Goal: Information Seeking & Learning: Find specific fact

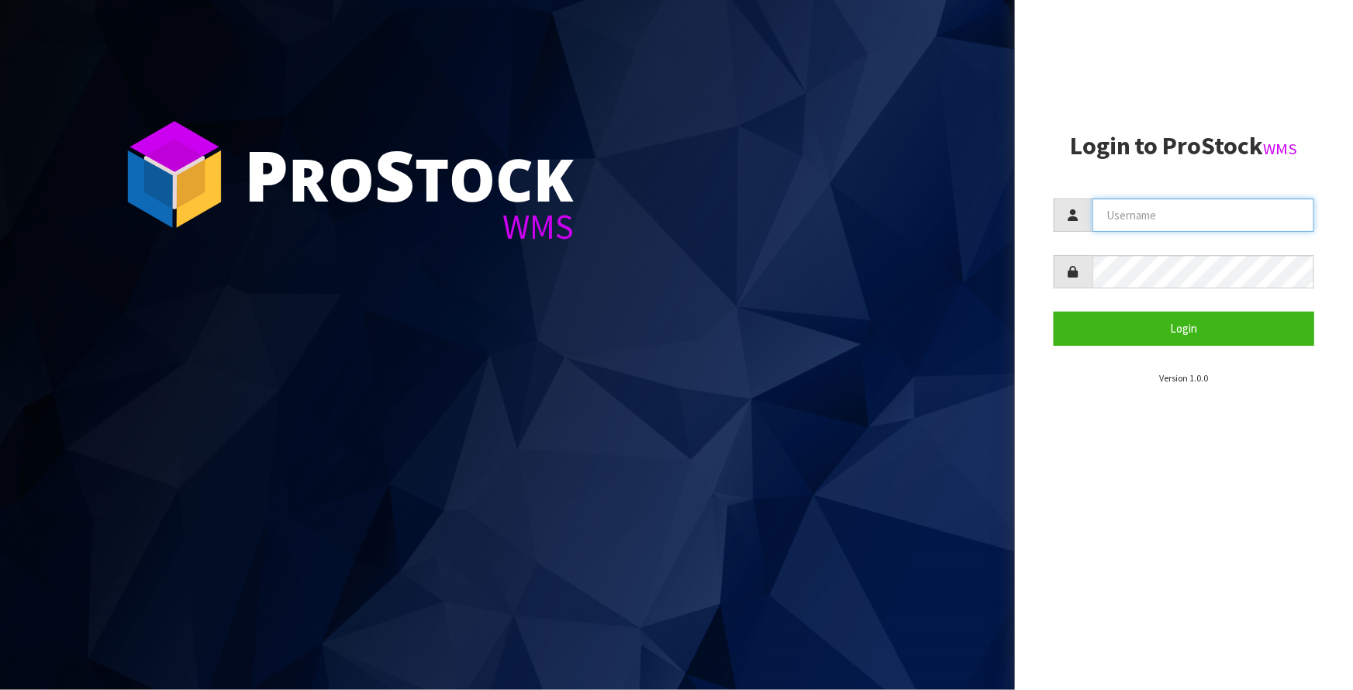
type input "Meena"
click at [1096, 347] on section "Login to ProStock WMS Meena Login Version 1.0.0" at bounding box center [1184, 259] width 260 height 253
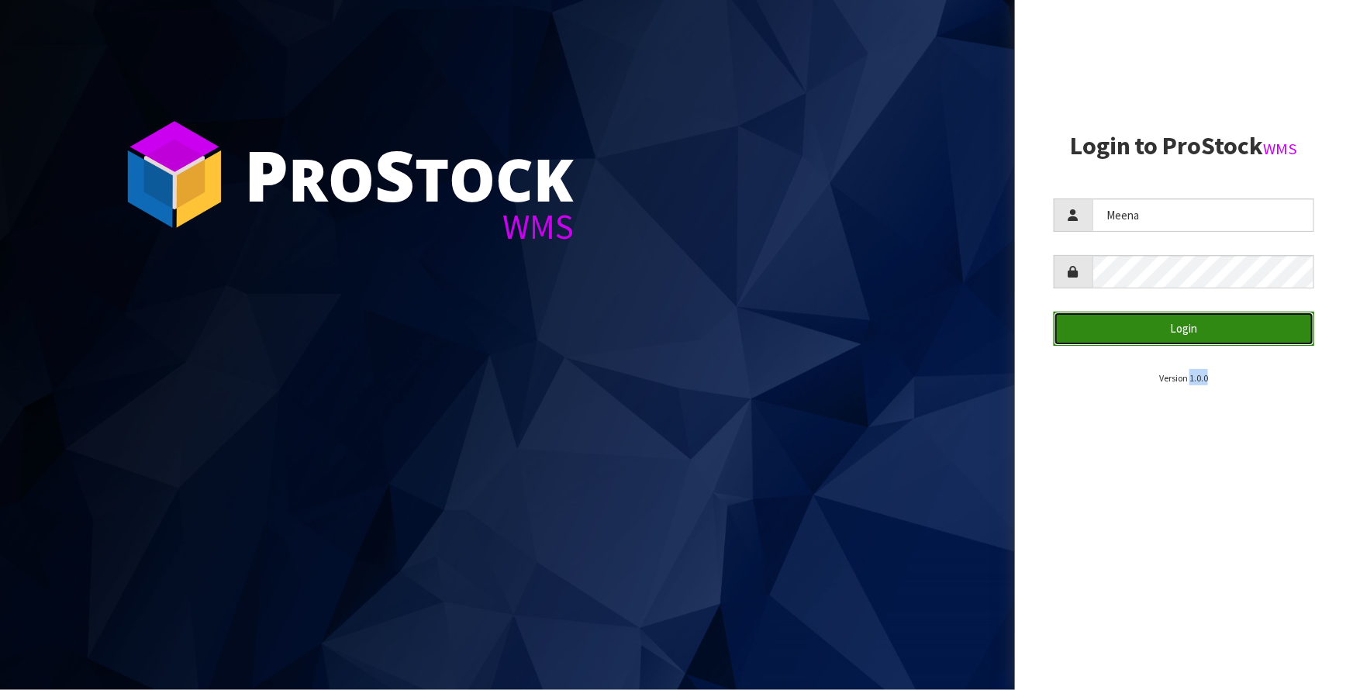
click at [1096, 324] on button "Login" at bounding box center [1184, 328] width 260 height 33
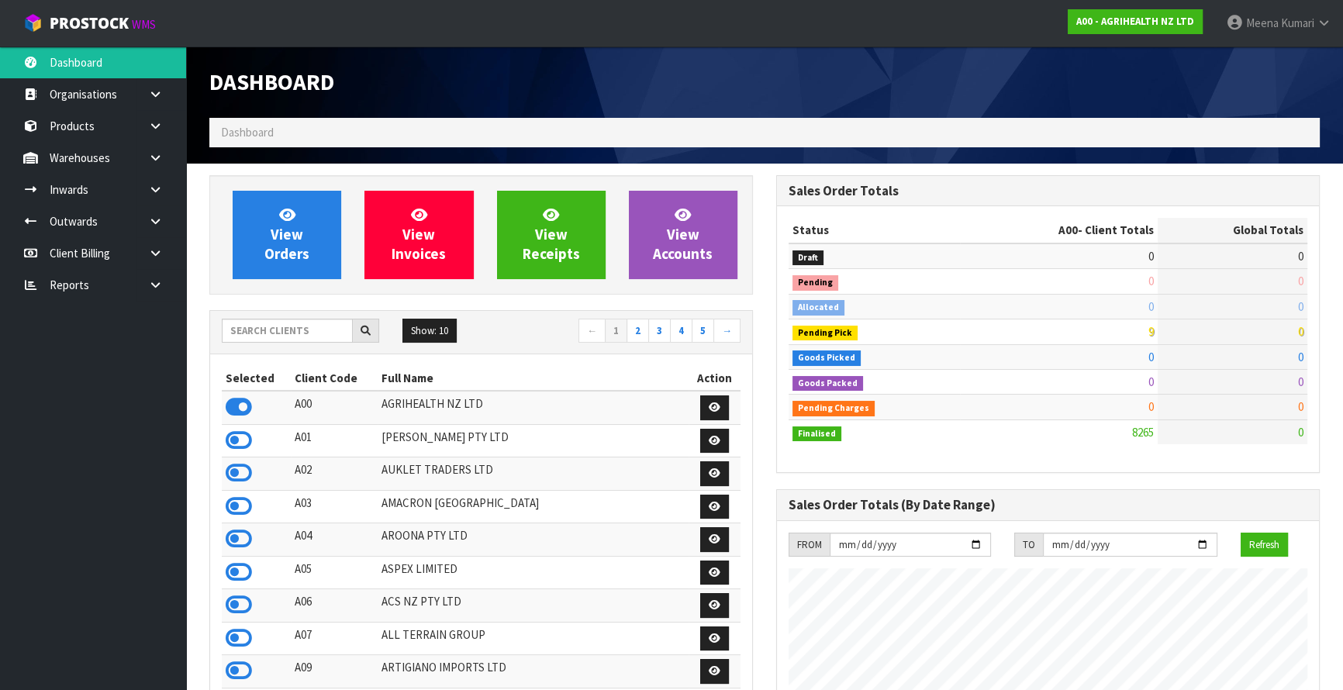
scroll to position [1172, 566]
click at [271, 333] on input "text" at bounding box center [287, 331] width 131 height 24
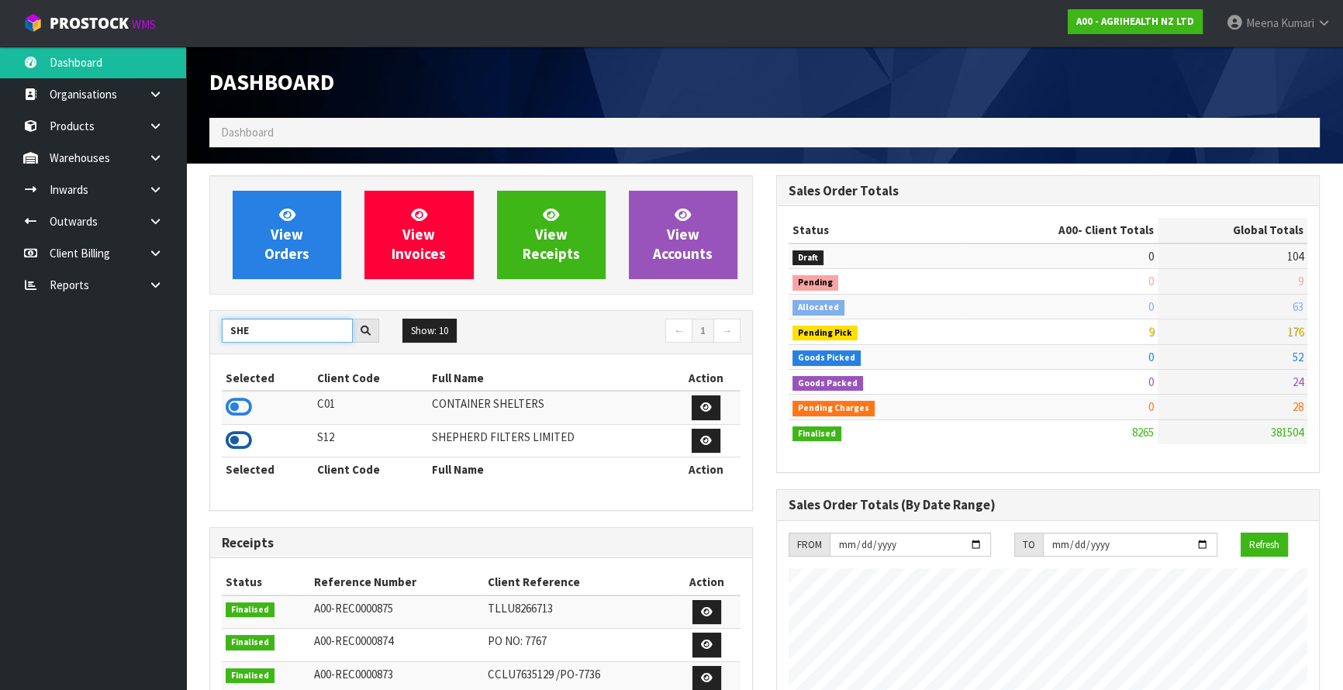
type input "SHE"
click at [248, 437] on icon at bounding box center [239, 440] width 26 height 23
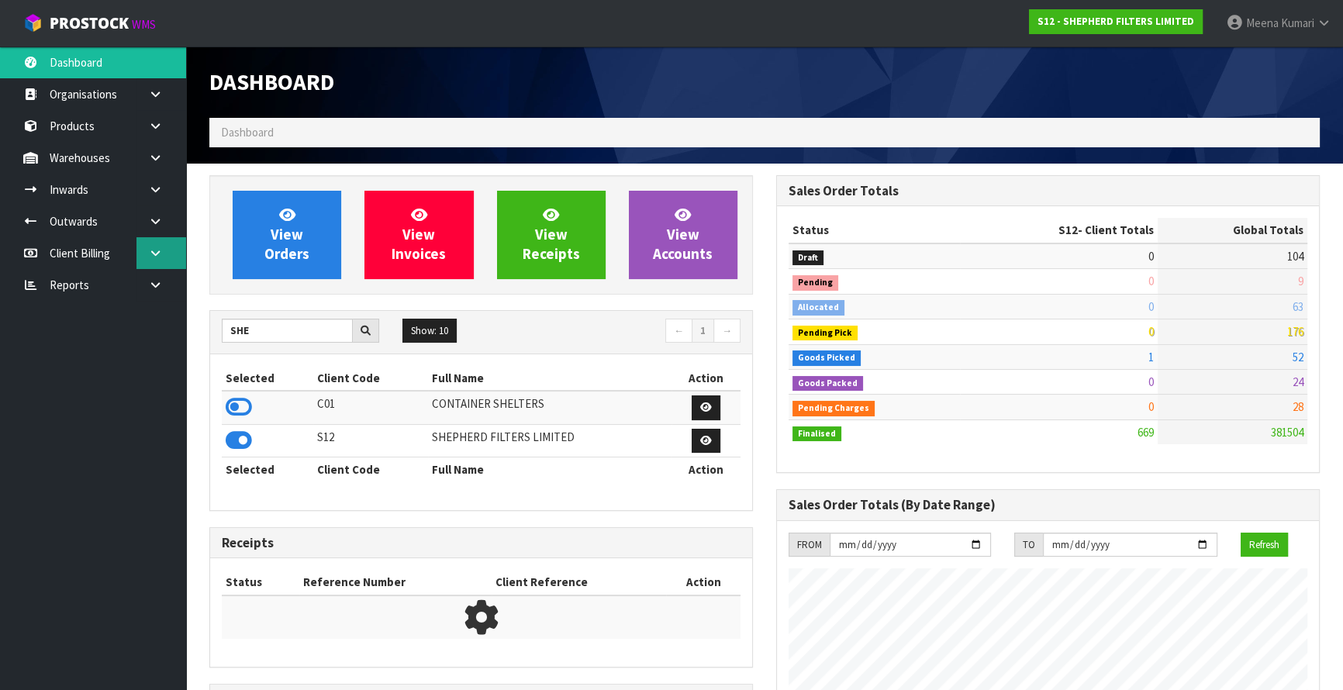
scroll to position [1088, 566]
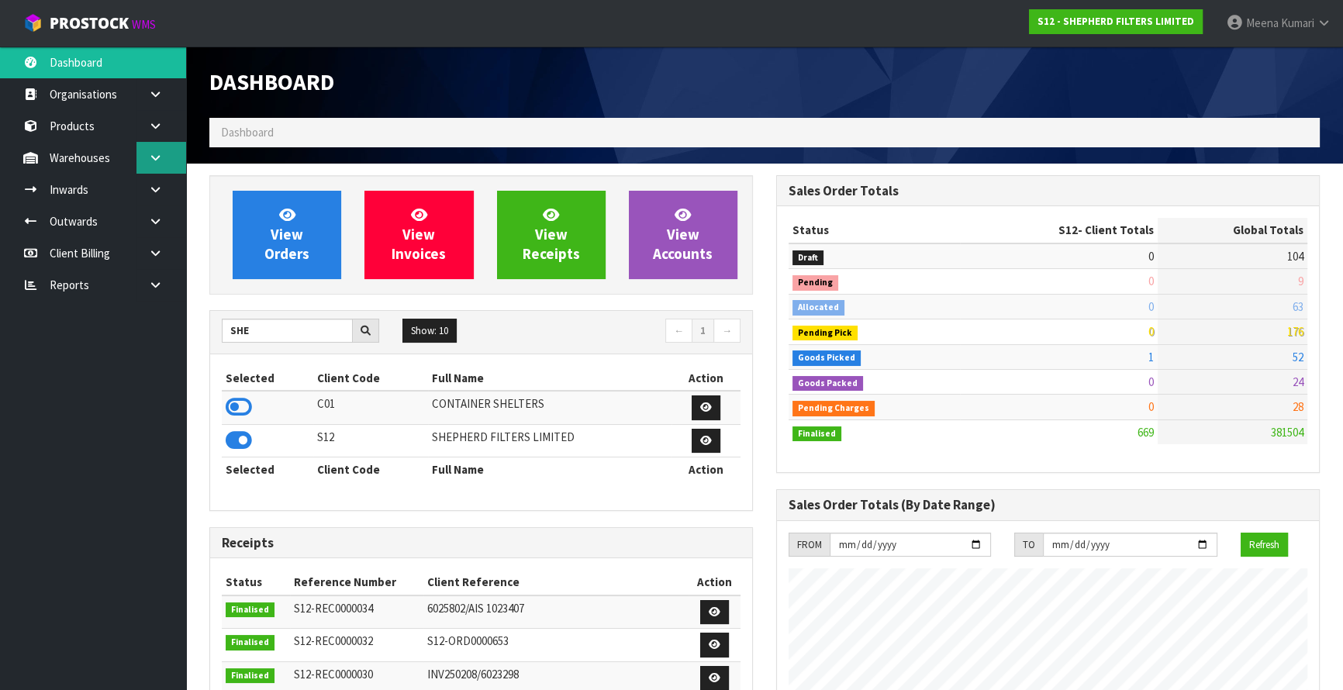
click at [154, 155] on icon at bounding box center [155, 158] width 15 height 12
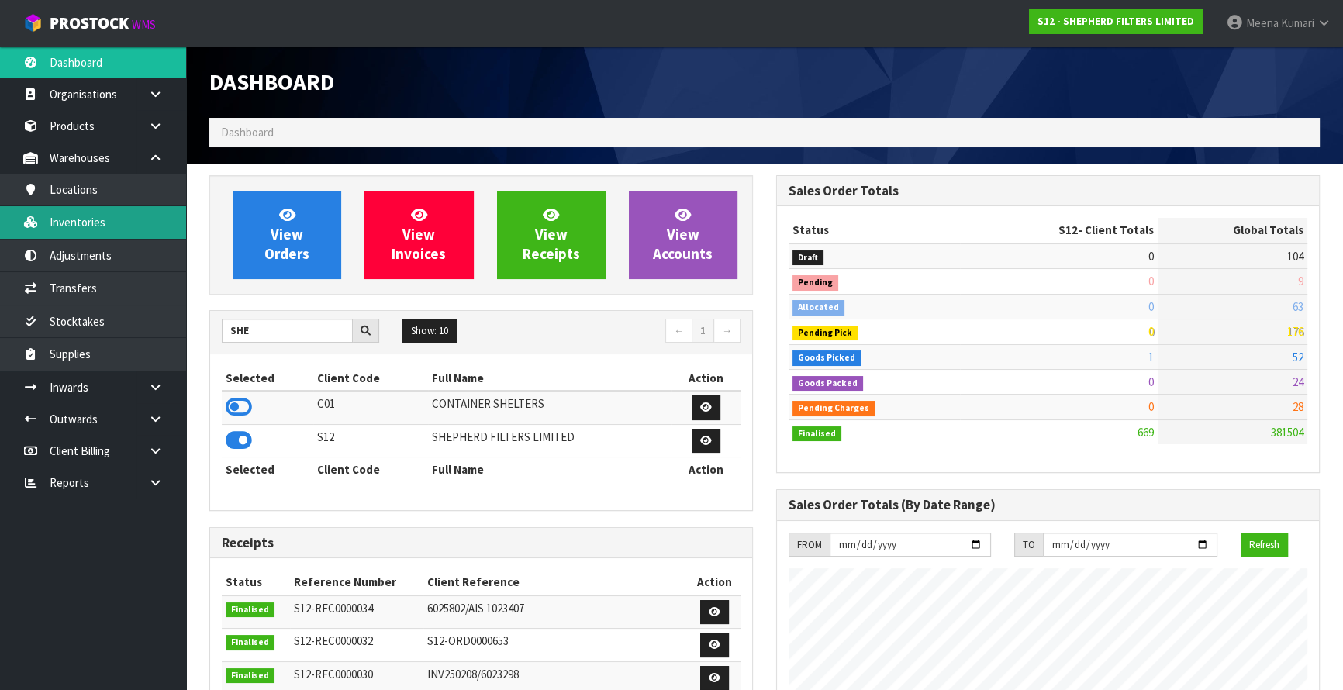
click at [136, 227] on link "Inventories" at bounding box center [93, 222] width 186 height 32
click at [73, 214] on link "Inventories" at bounding box center [93, 222] width 186 height 32
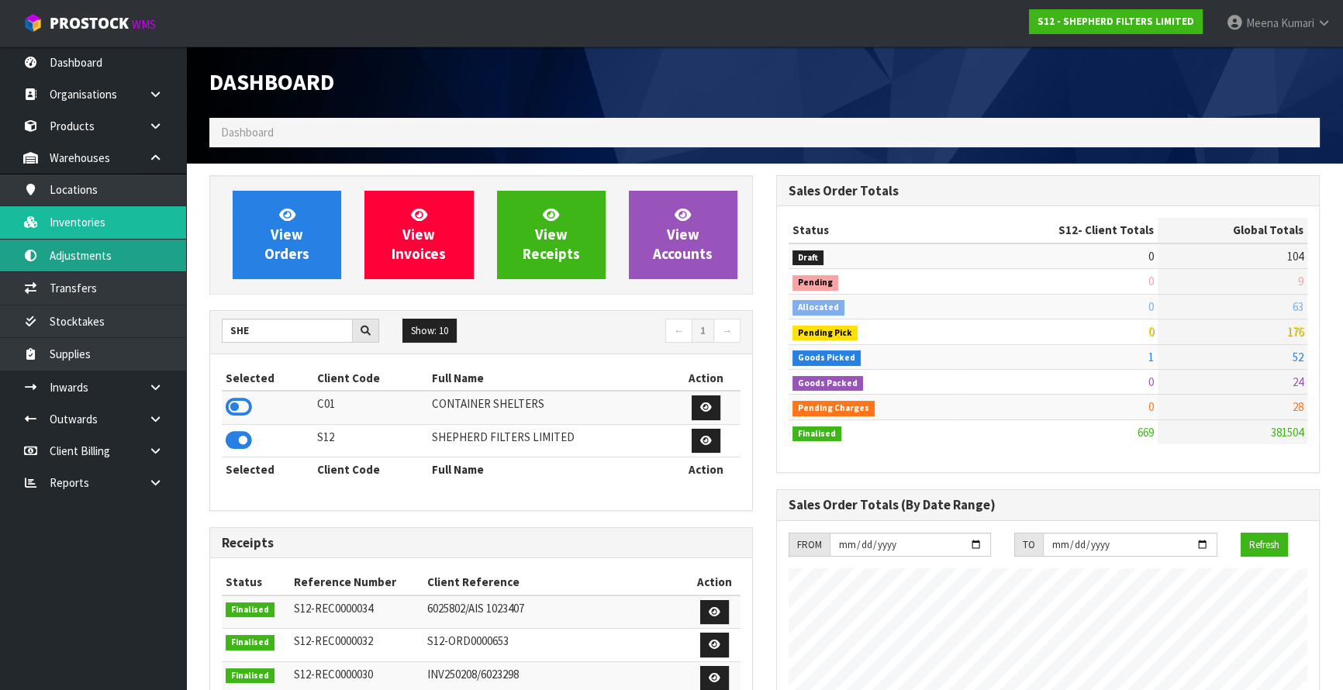
click at [81, 243] on link "Adjustments" at bounding box center [93, 256] width 186 height 32
click at [81, 226] on link "Inventories" at bounding box center [93, 222] width 186 height 32
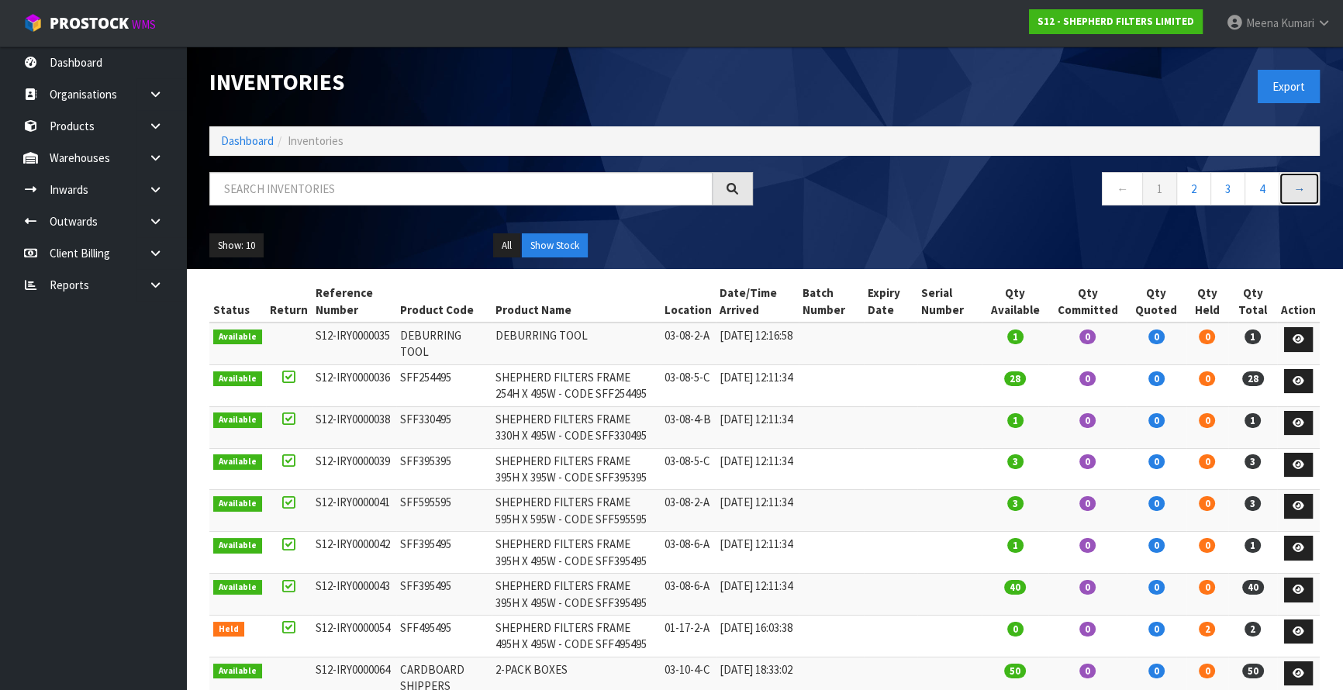
click at [1289, 192] on link "→" at bounding box center [1298, 188] width 41 height 33
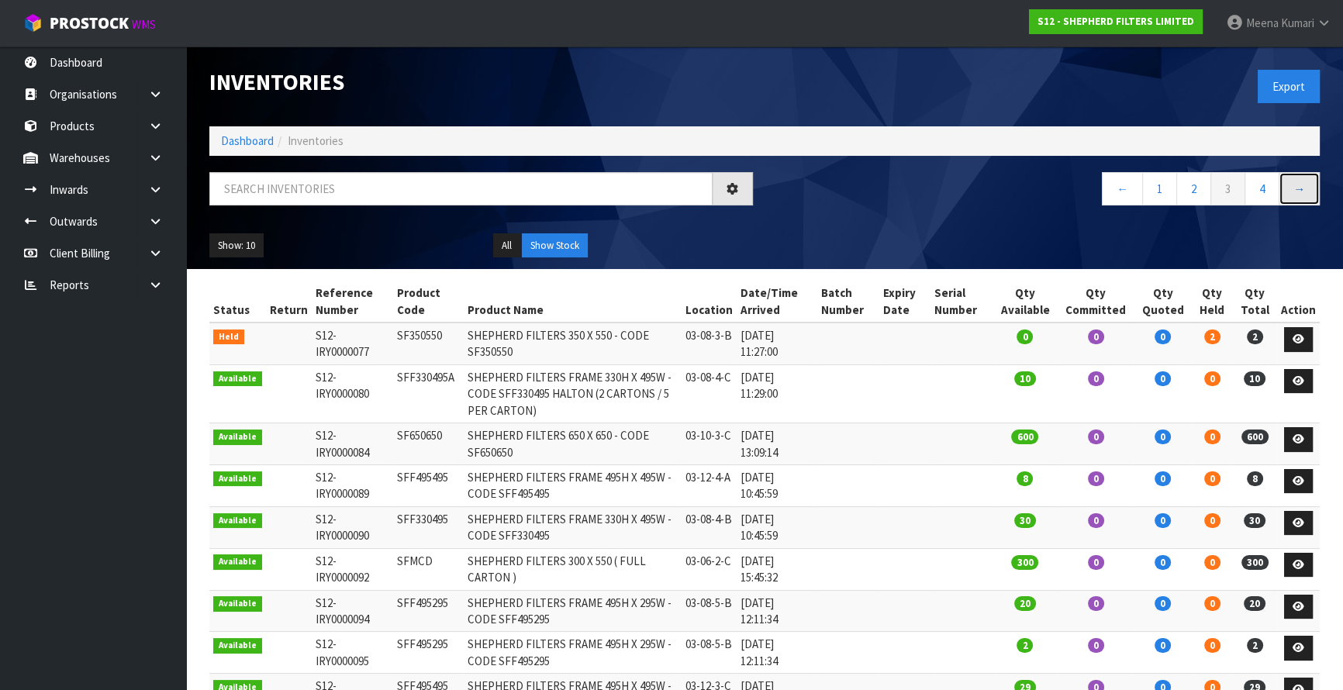
click at [1289, 192] on link "→" at bounding box center [1298, 188] width 41 height 33
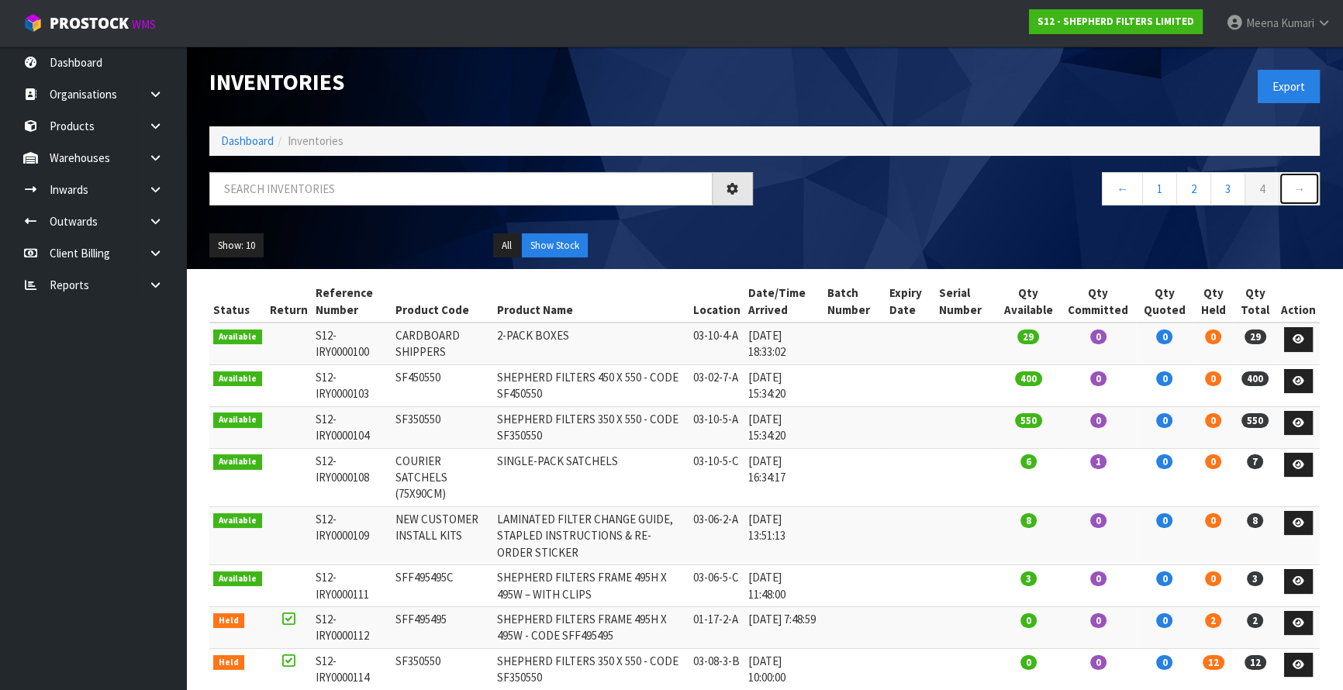
click at [1289, 192] on ul "← 1 2 3 4 →" at bounding box center [1211, 188] width 218 height 33
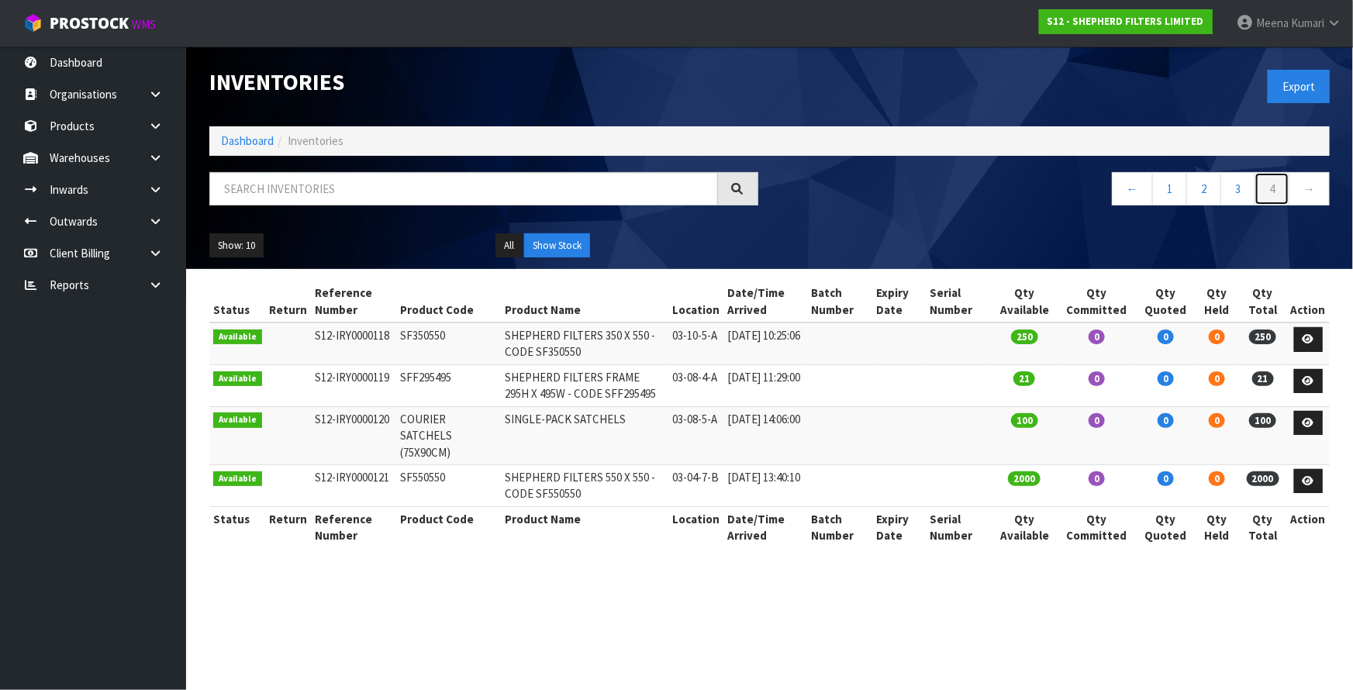
click at [1289, 192] on link "4" at bounding box center [1271, 188] width 35 height 33
click at [1127, 188] on link "←" at bounding box center [1132, 188] width 41 height 33
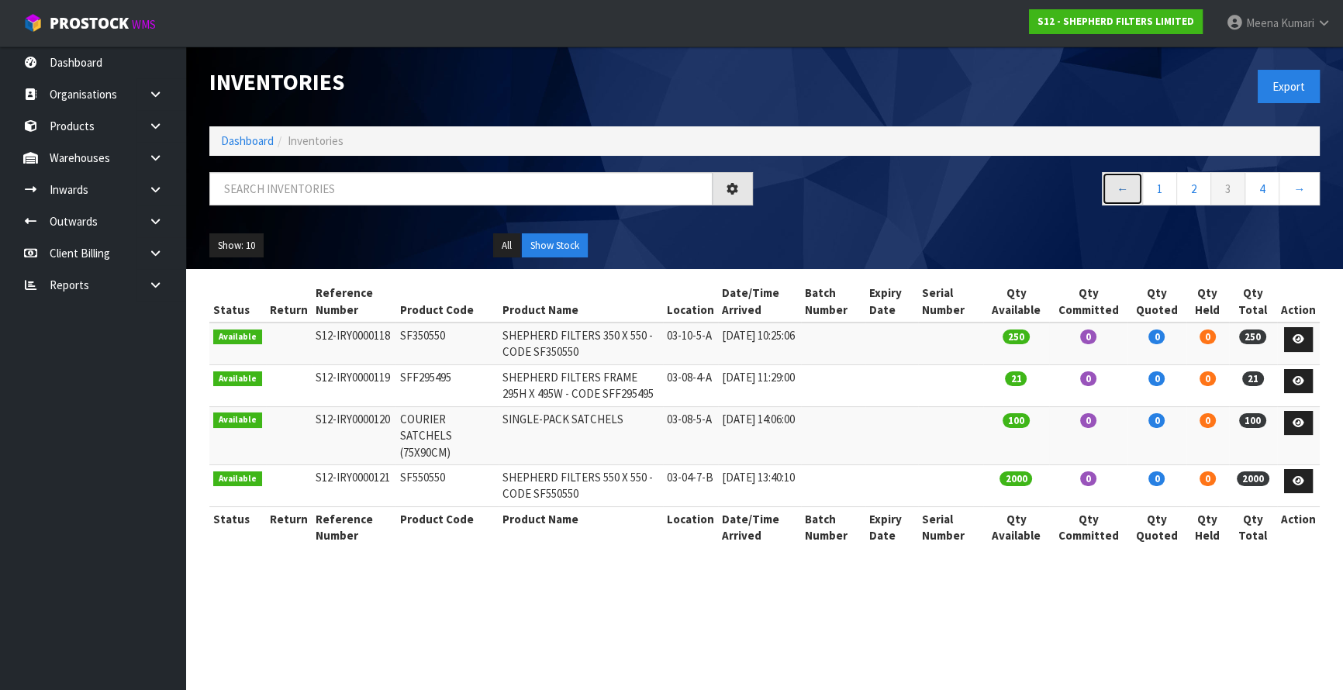
click at [1127, 188] on link "←" at bounding box center [1122, 188] width 41 height 33
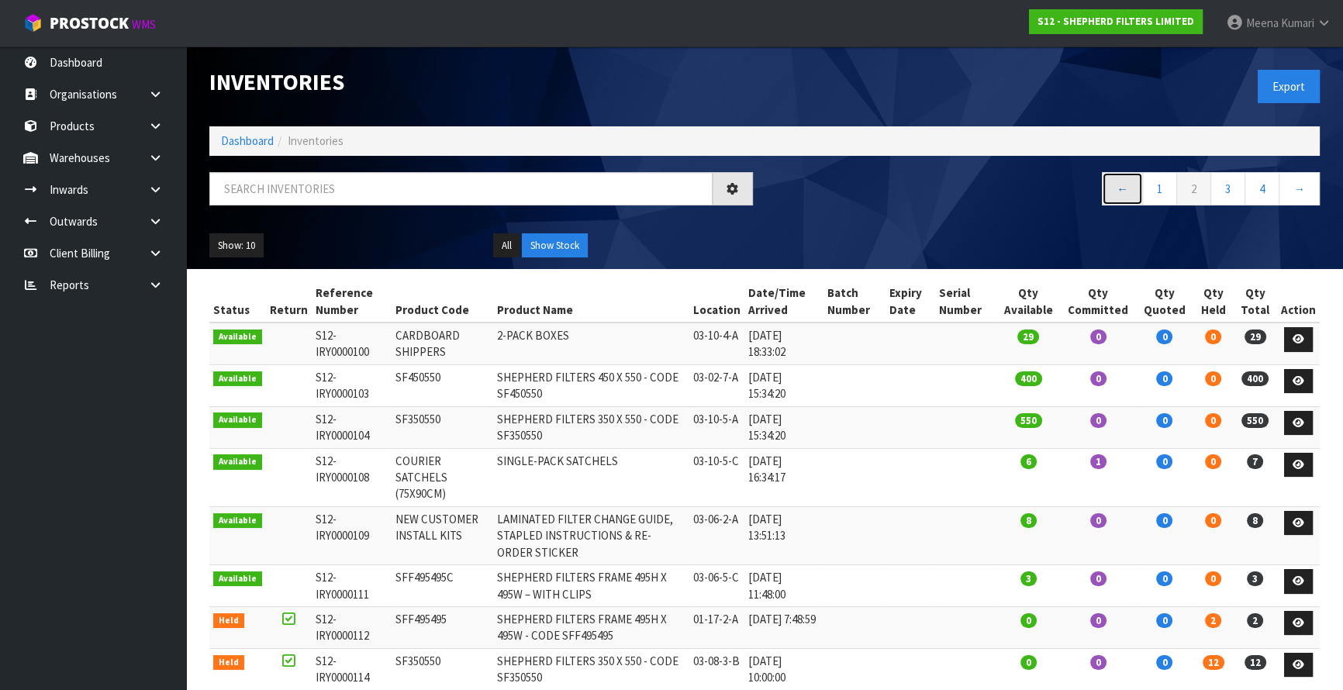
click at [1127, 188] on link "←" at bounding box center [1122, 188] width 41 height 33
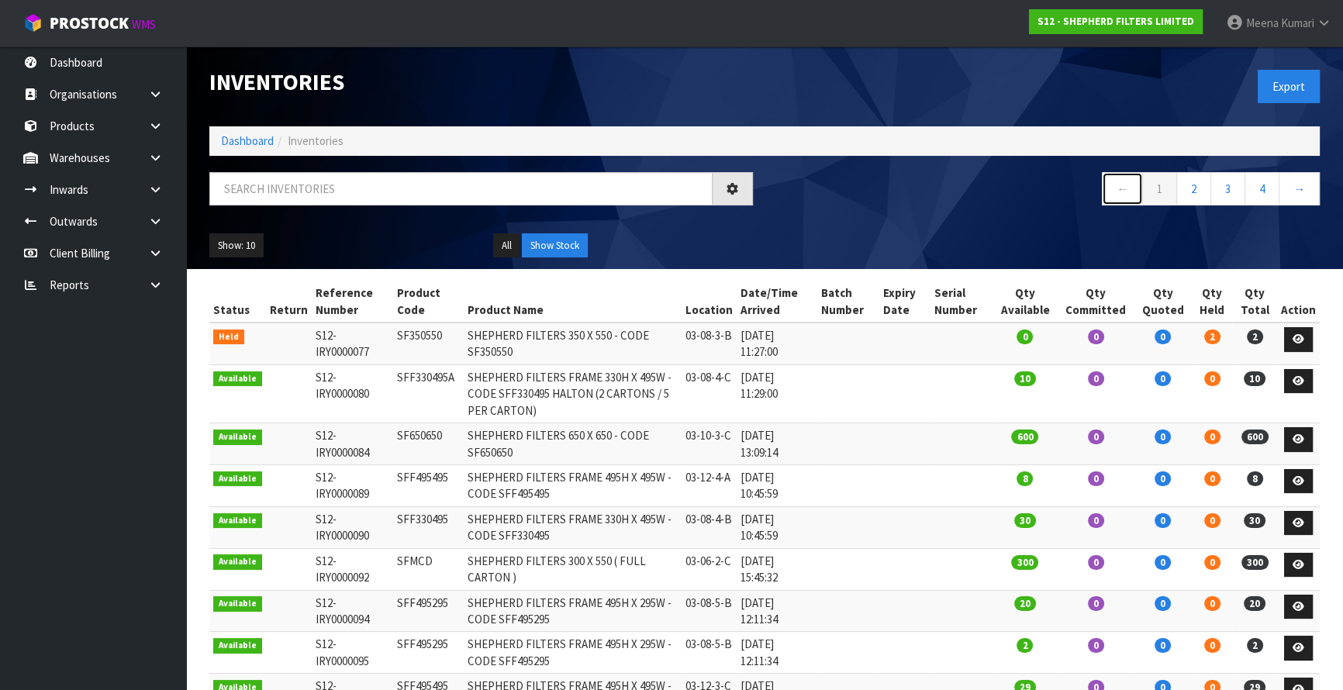
click at [1127, 188] on link "←" at bounding box center [1122, 188] width 41 height 33
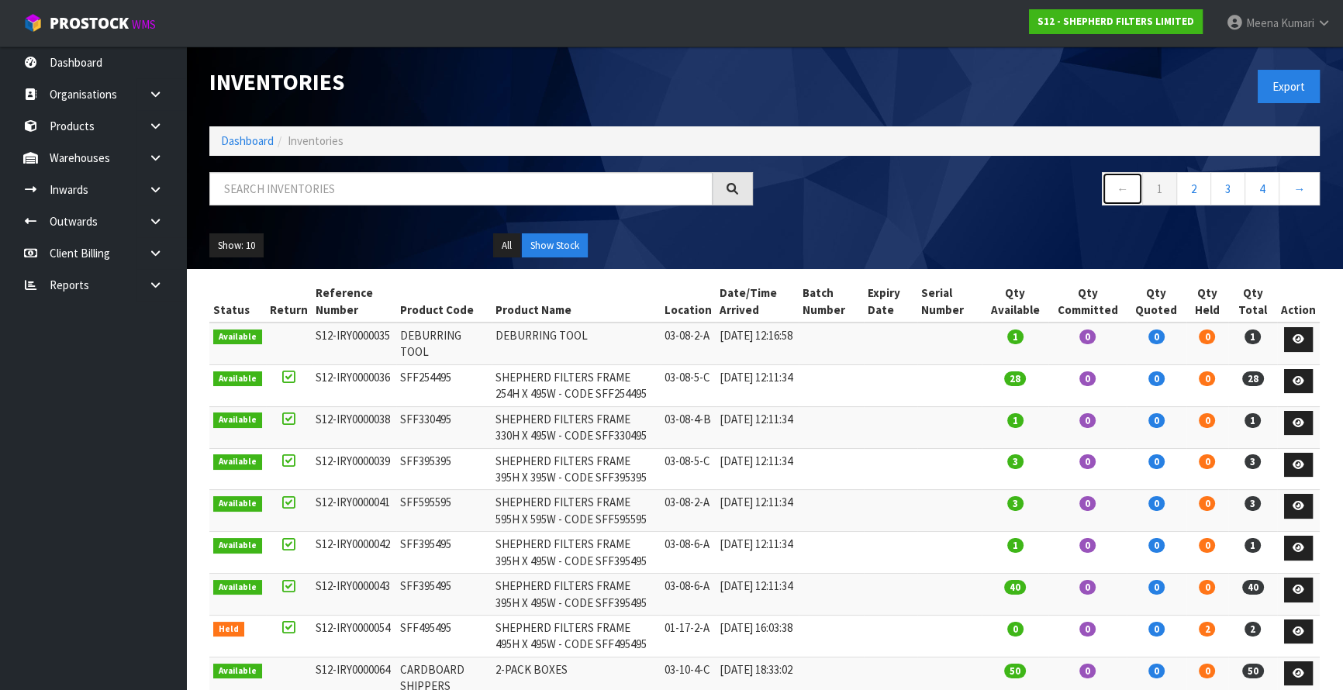
click at [1127, 188] on link "←" at bounding box center [1122, 188] width 41 height 33
click at [154, 155] on icon at bounding box center [155, 158] width 15 height 12
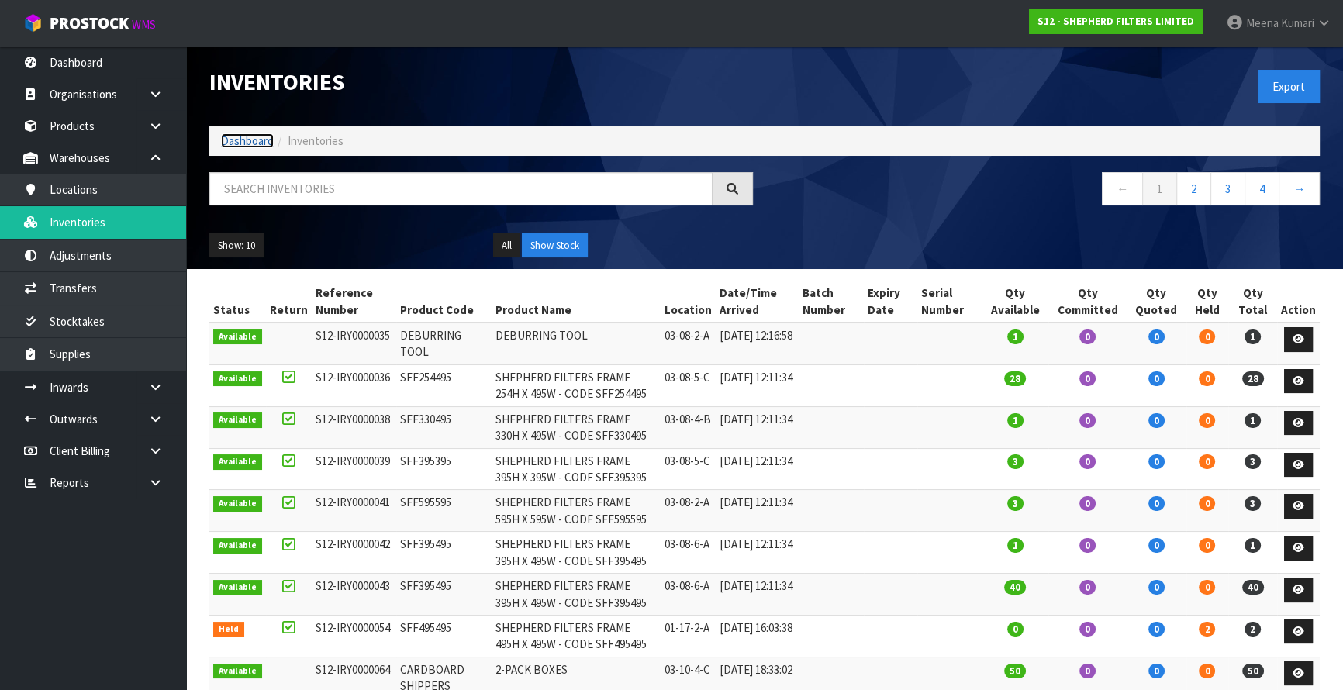
click at [243, 145] on link "Dashboard" at bounding box center [247, 140] width 53 height 15
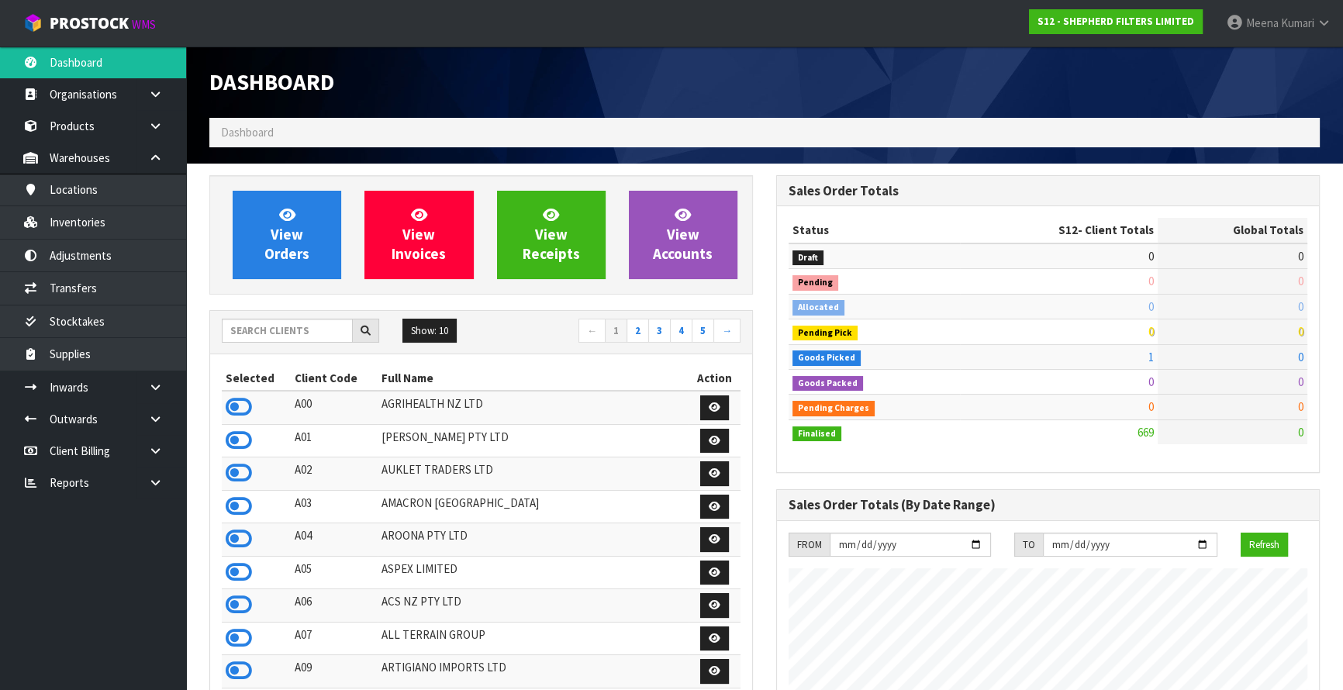
scroll to position [1088, 566]
click at [295, 323] on input "text" at bounding box center [287, 331] width 131 height 24
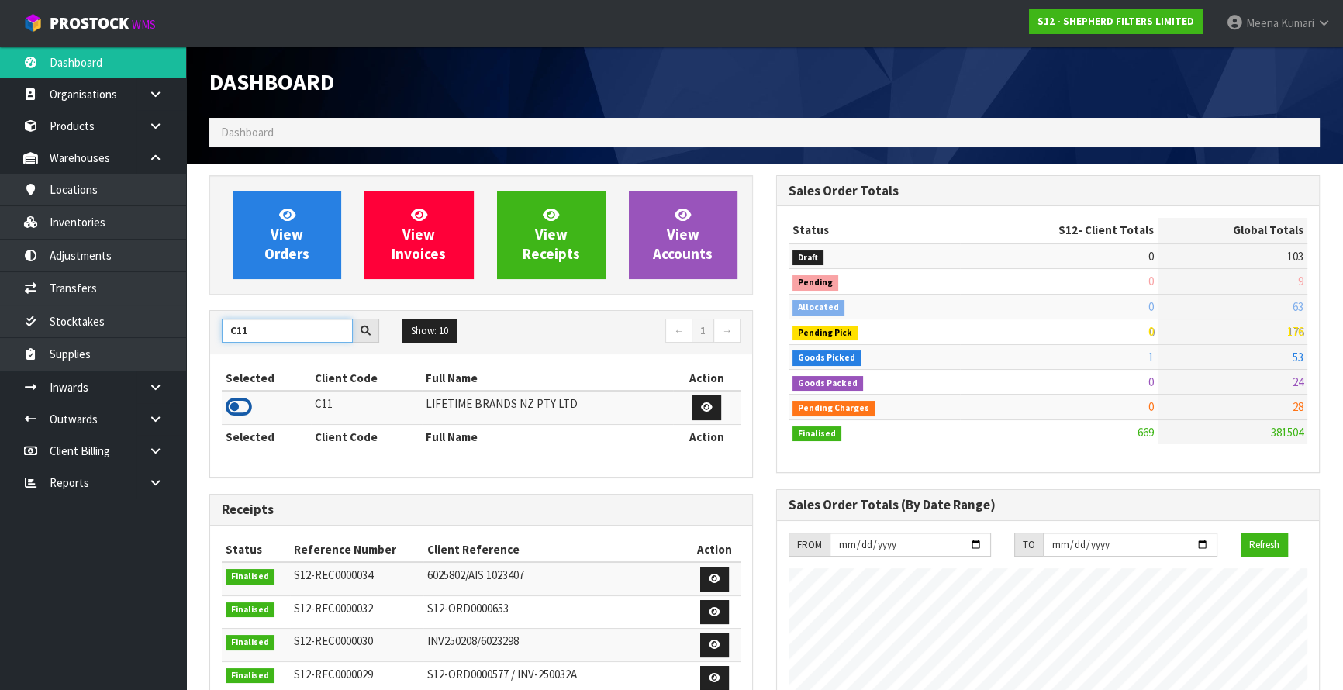
type input "C11"
click at [237, 407] on icon at bounding box center [239, 406] width 26 height 23
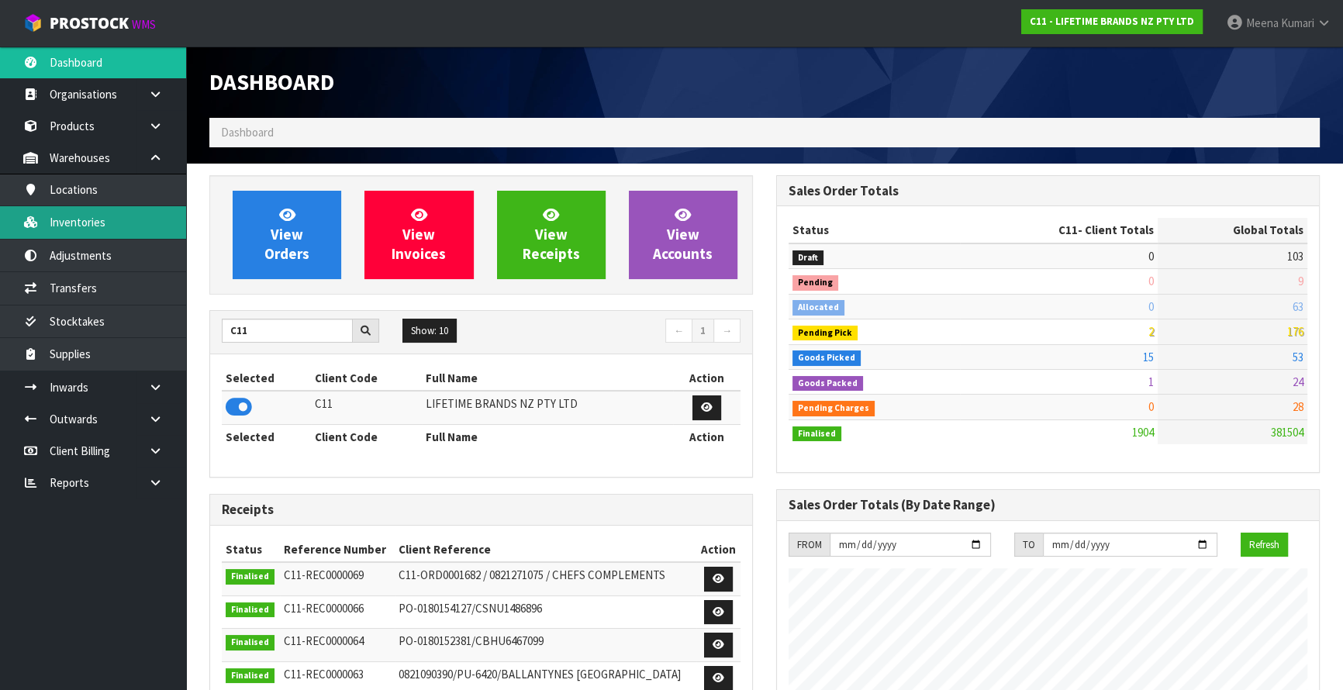
scroll to position [1172, 566]
click at [145, 217] on link "Inventories" at bounding box center [93, 222] width 186 height 32
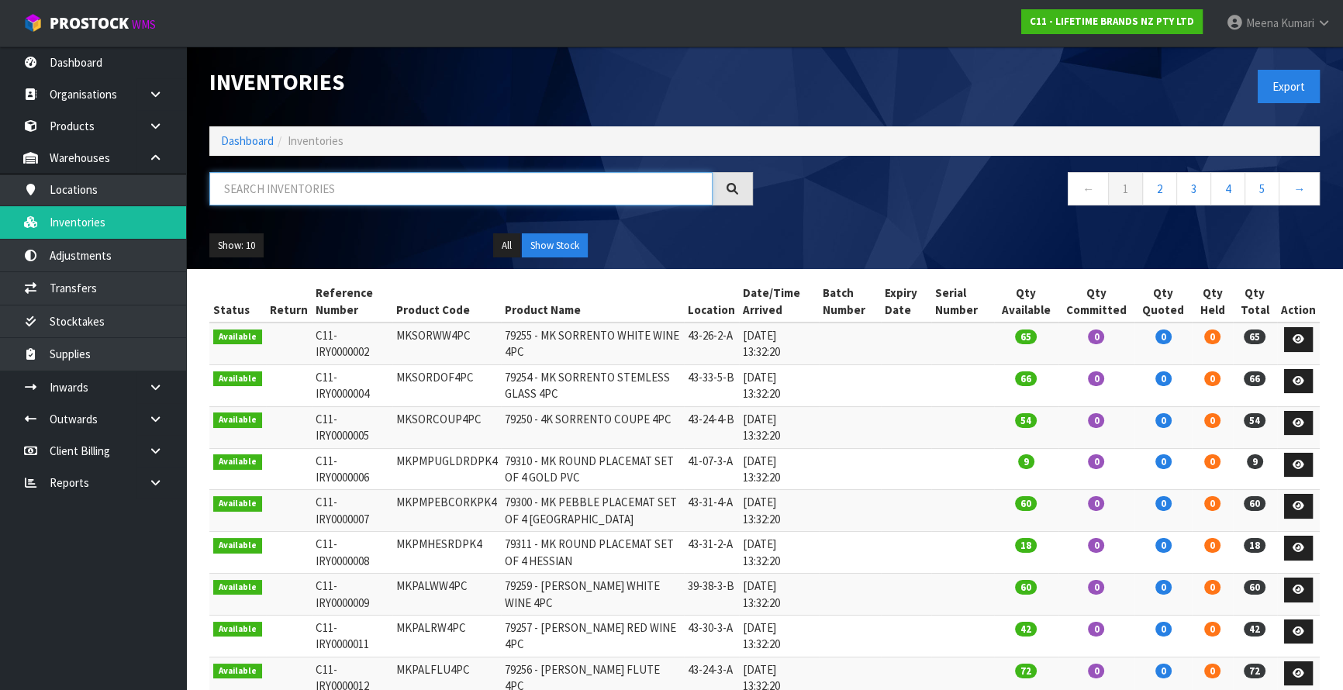
click at [364, 184] on input "text" at bounding box center [460, 188] width 503 height 33
paste input "jobljoyjug650"
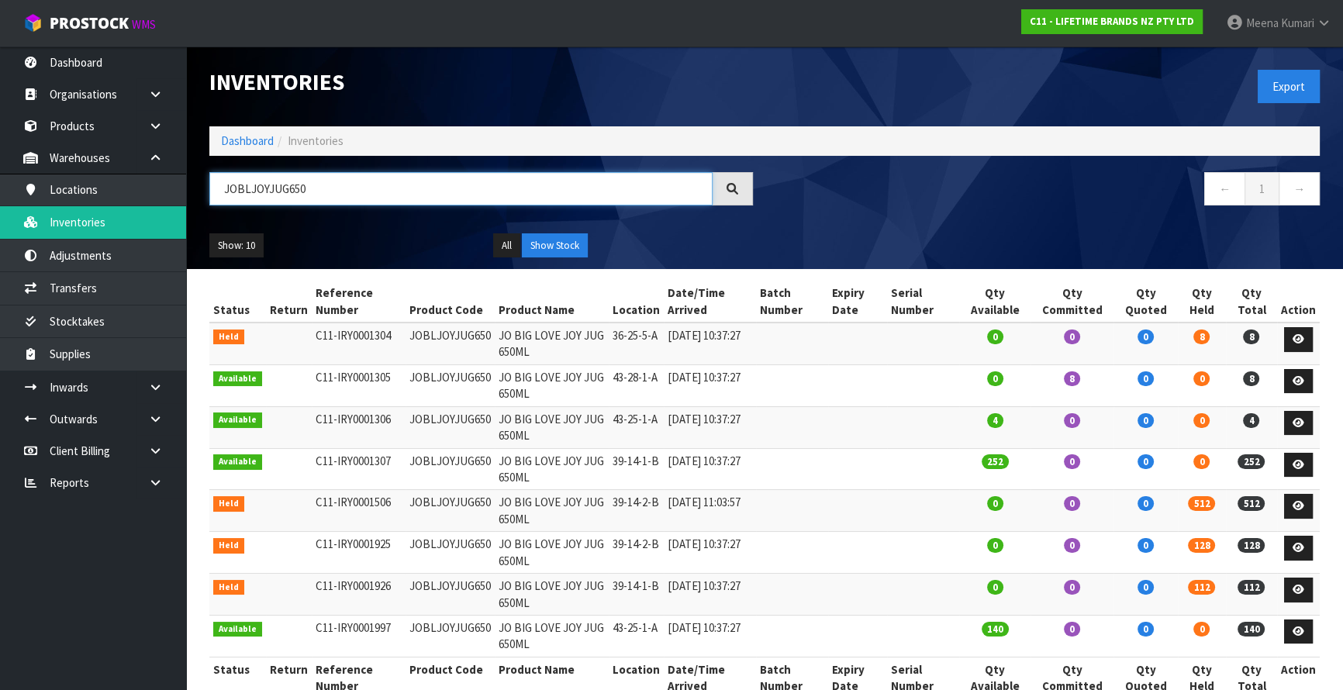
scroll to position [35, 0]
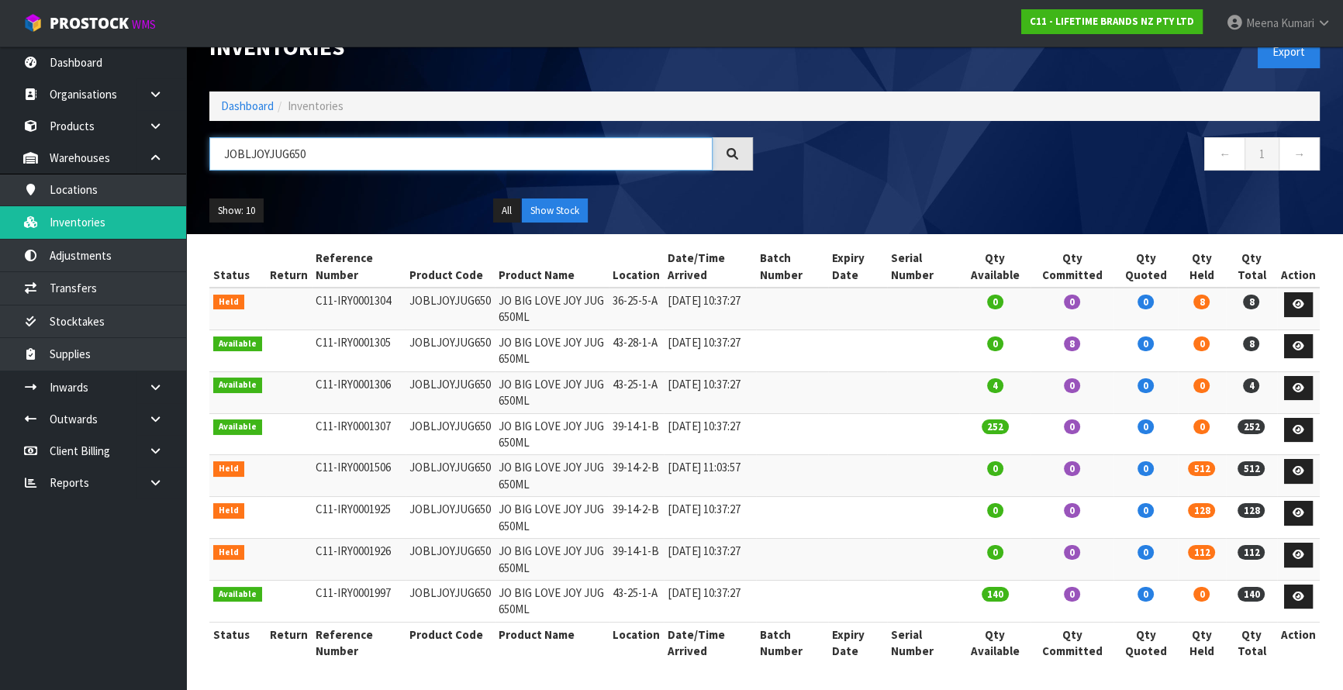
type input "JOBLJOYJUG650"
click at [246, 102] on link "Dashboard" at bounding box center [247, 105] width 53 height 15
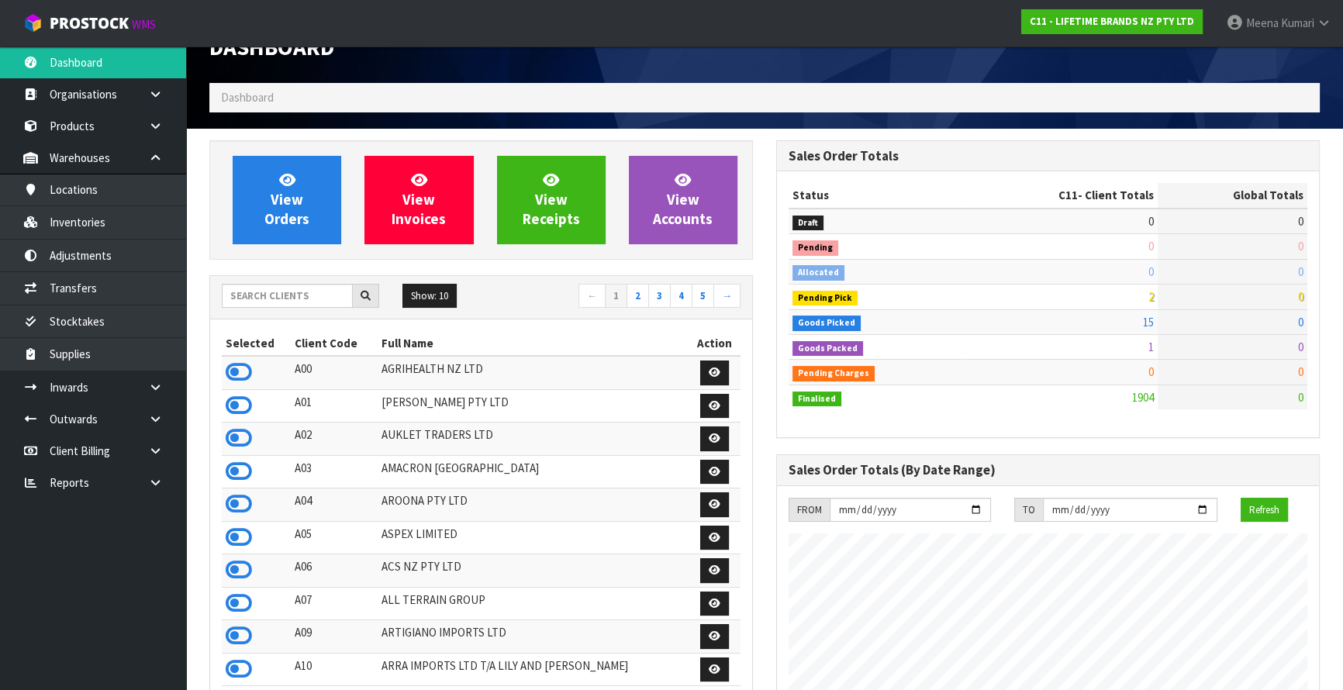
scroll to position [1172, 566]
click at [267, 285] on input "text" at bounding box center [287, 296] width 131 height 24
type input "RKG"
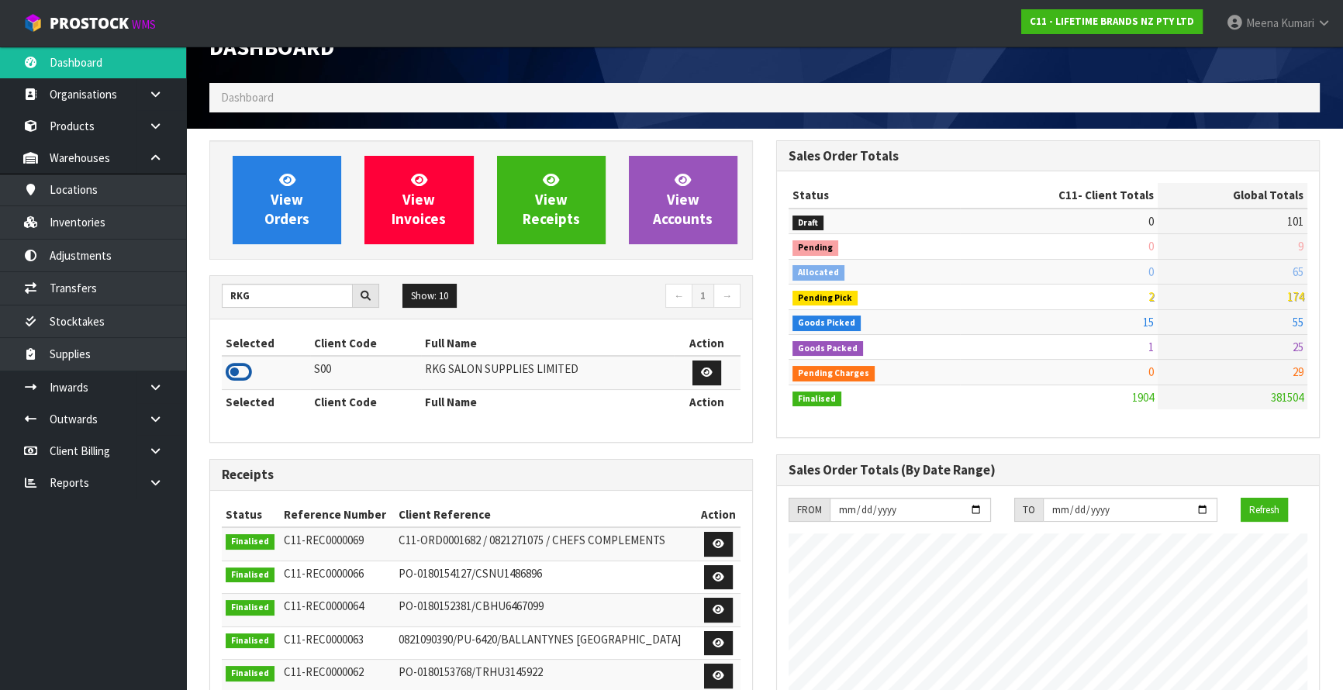
click at [241, 371] on icon at bounding box center [239, 371] width 26 height 23
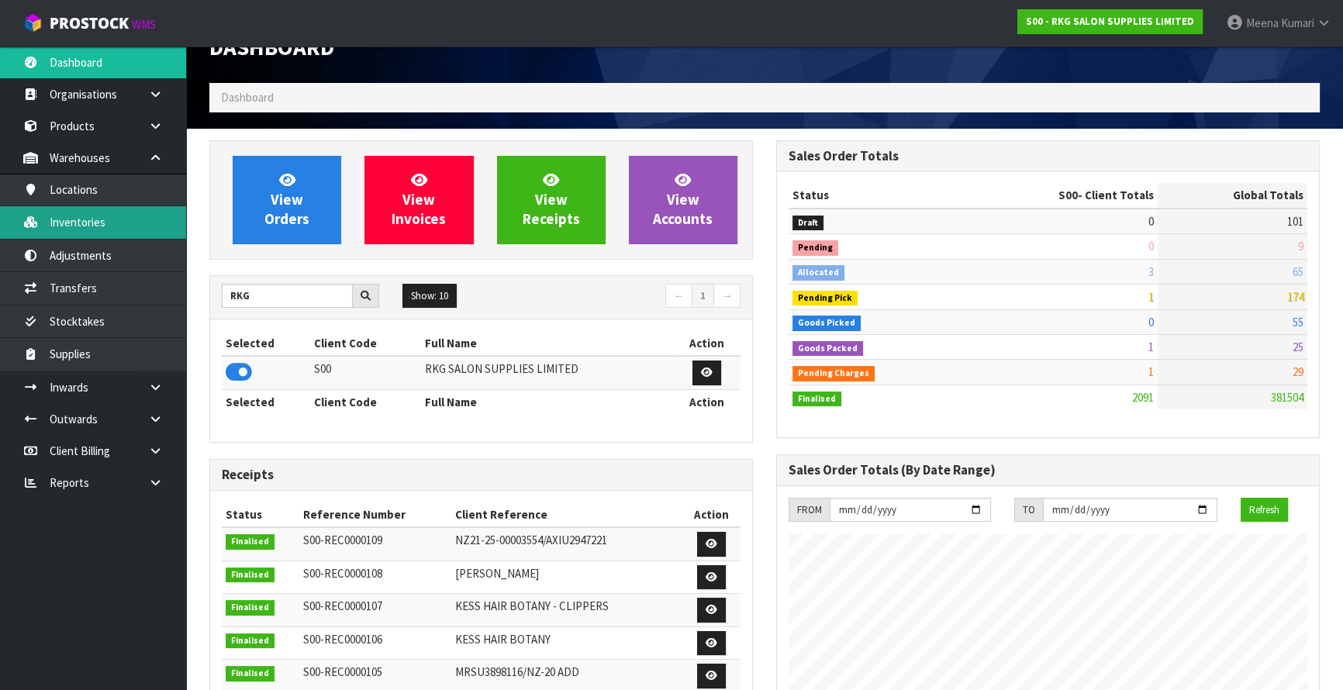
click at [133, 223] on link "Inventories" at bounding box center [93, 222] width 186 height 32
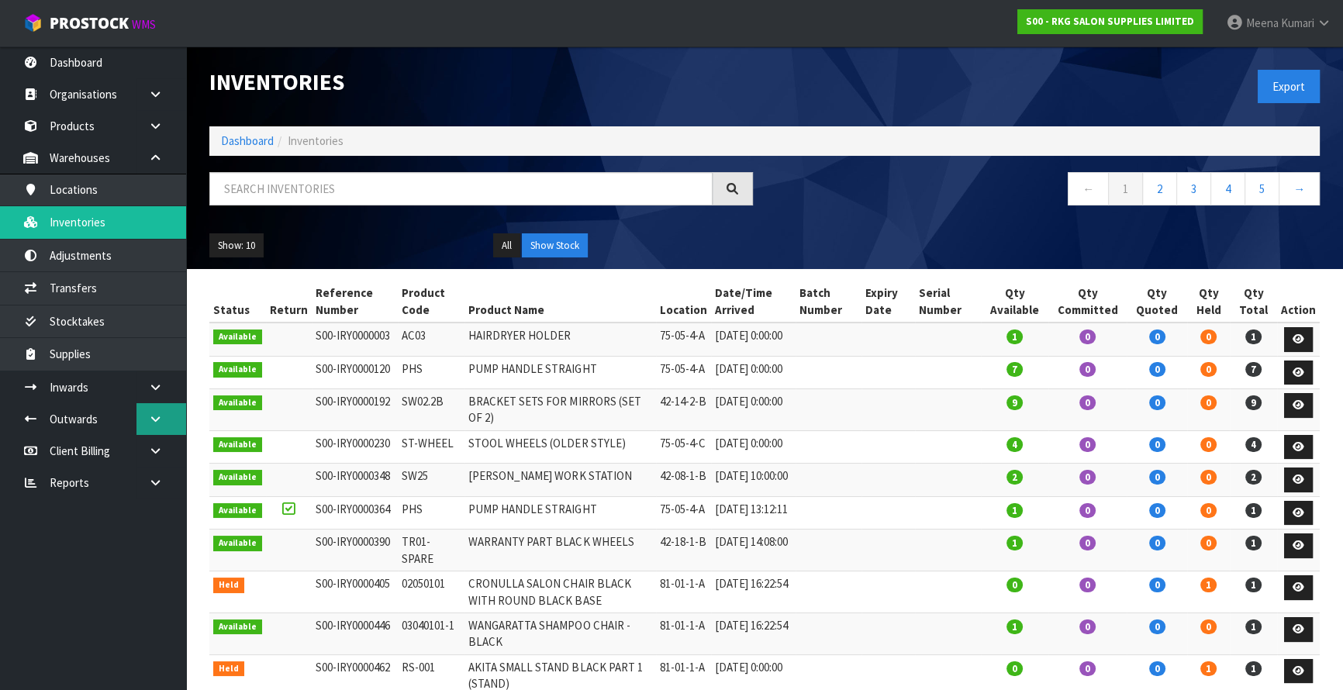
click at [151, 423] on icon at bounding box center [155, 419] width 15 height 12
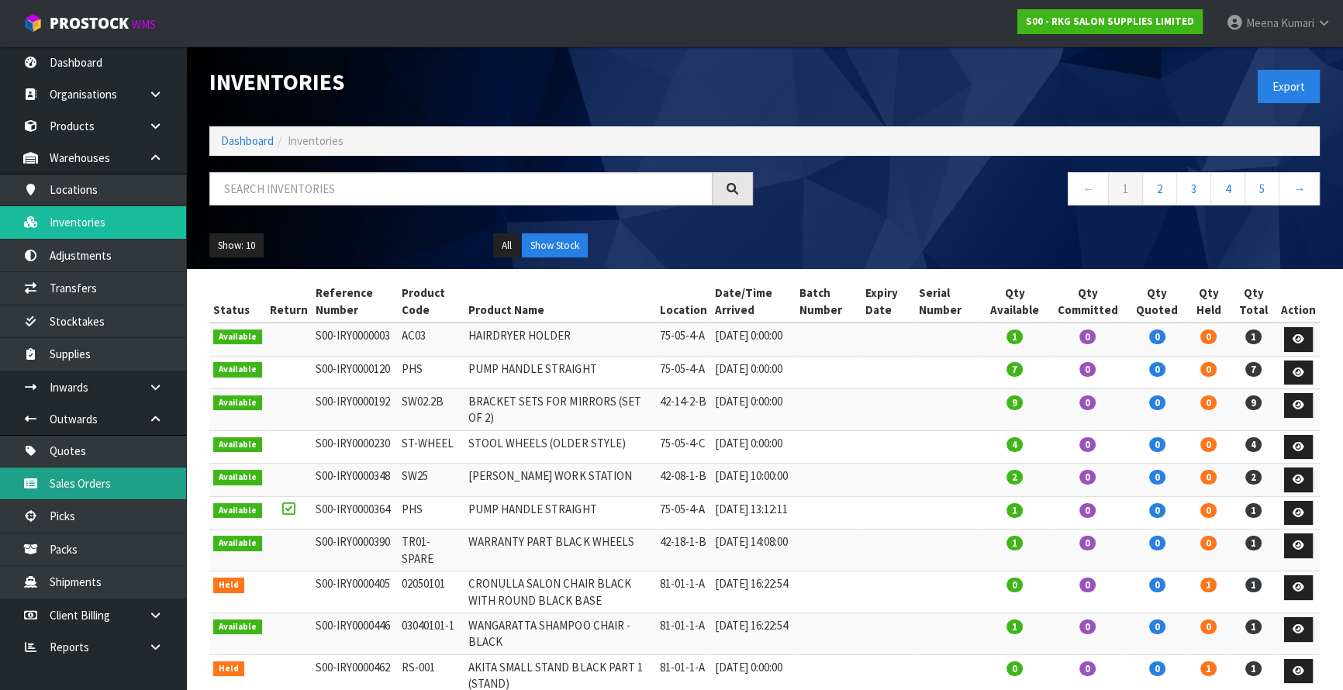
click at [140, 487] on link "Sales Orders" at bounding box center [93, 483] width 186 height 32
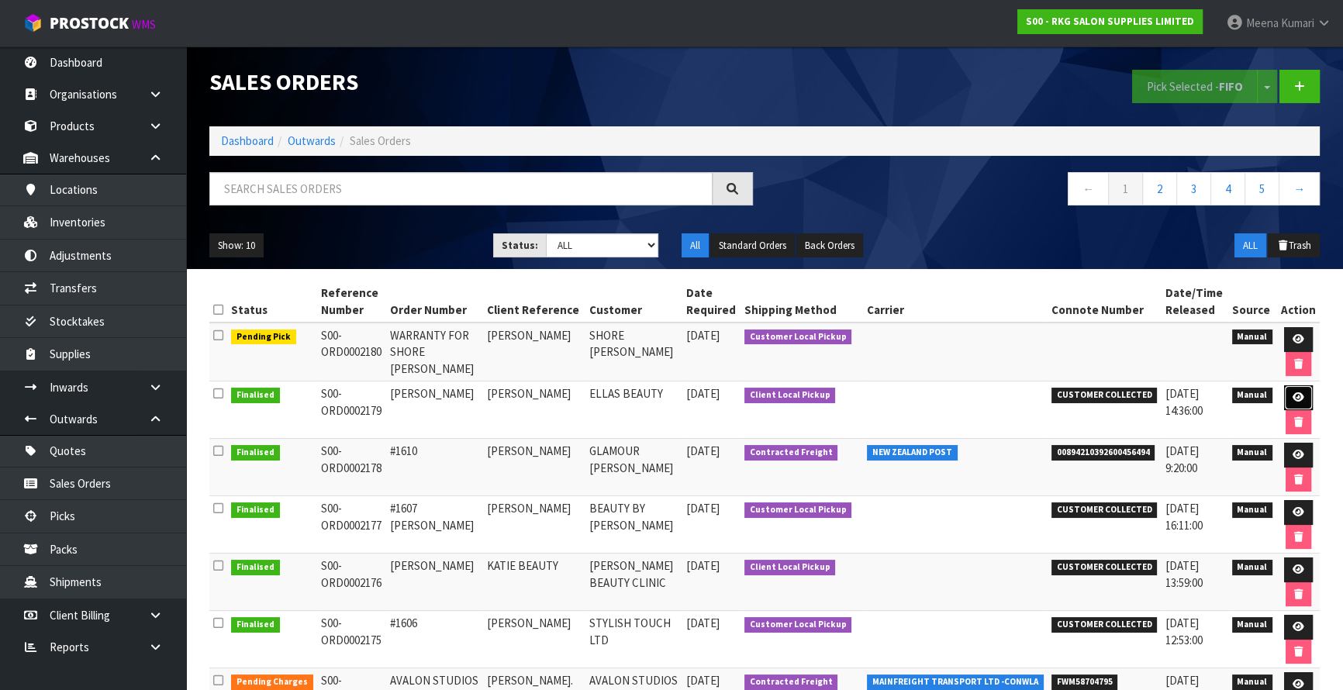
click at [1299, 392] on icon at bounding box center [1298, 397] width 12 height 10
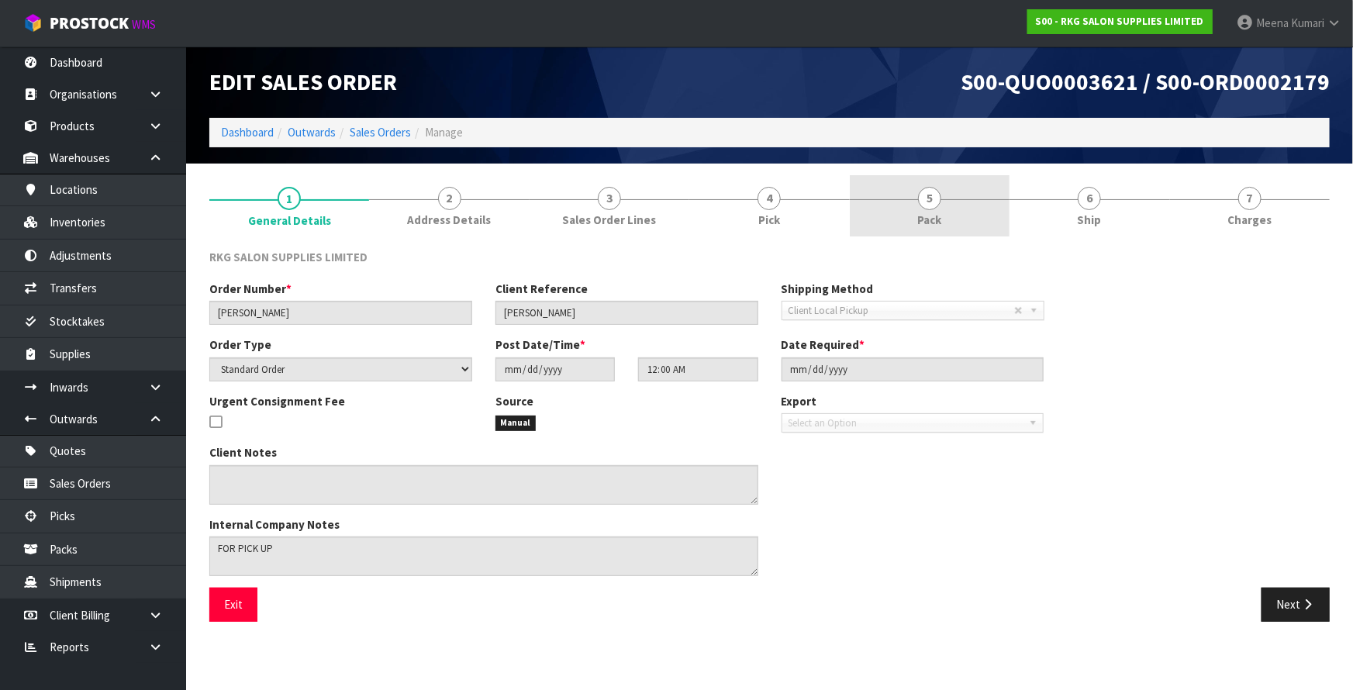
click at [857, 175] on link "5 Pack" at bounding box center [930, 205] width 160 height 61
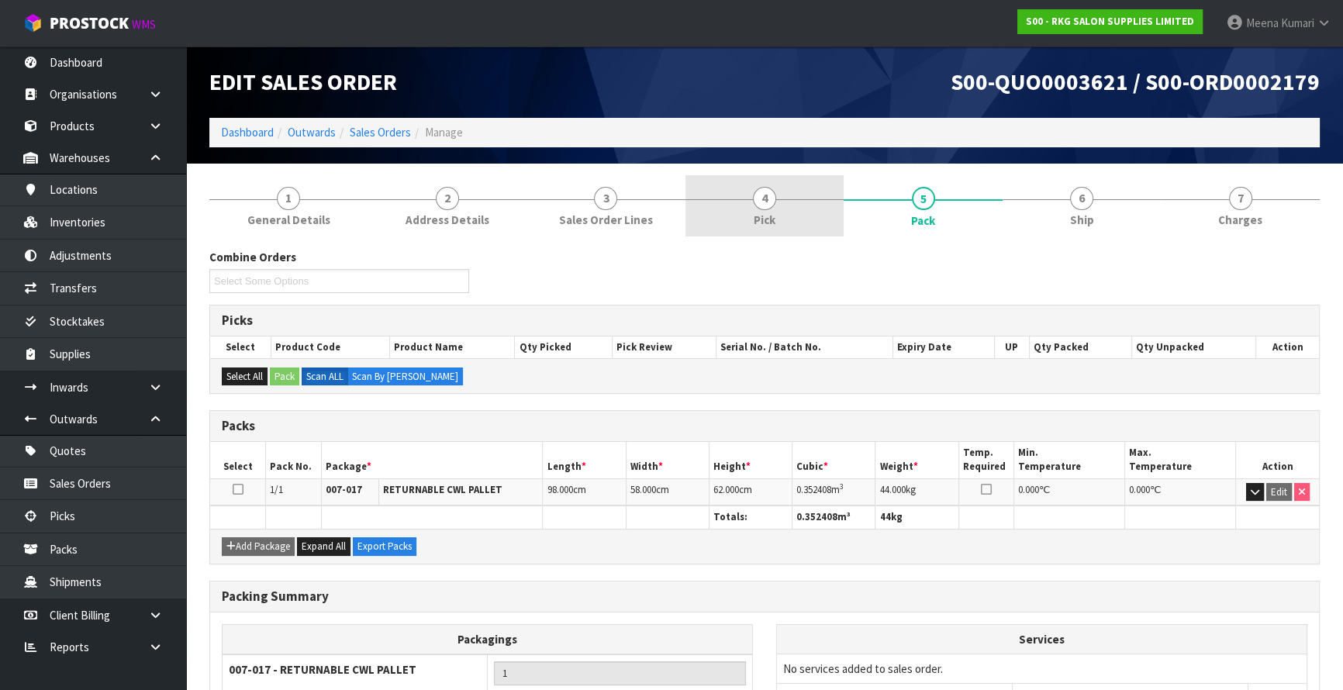
click at [761, 205] on span "4" at bounding box center [764, 198] width 23 height 23
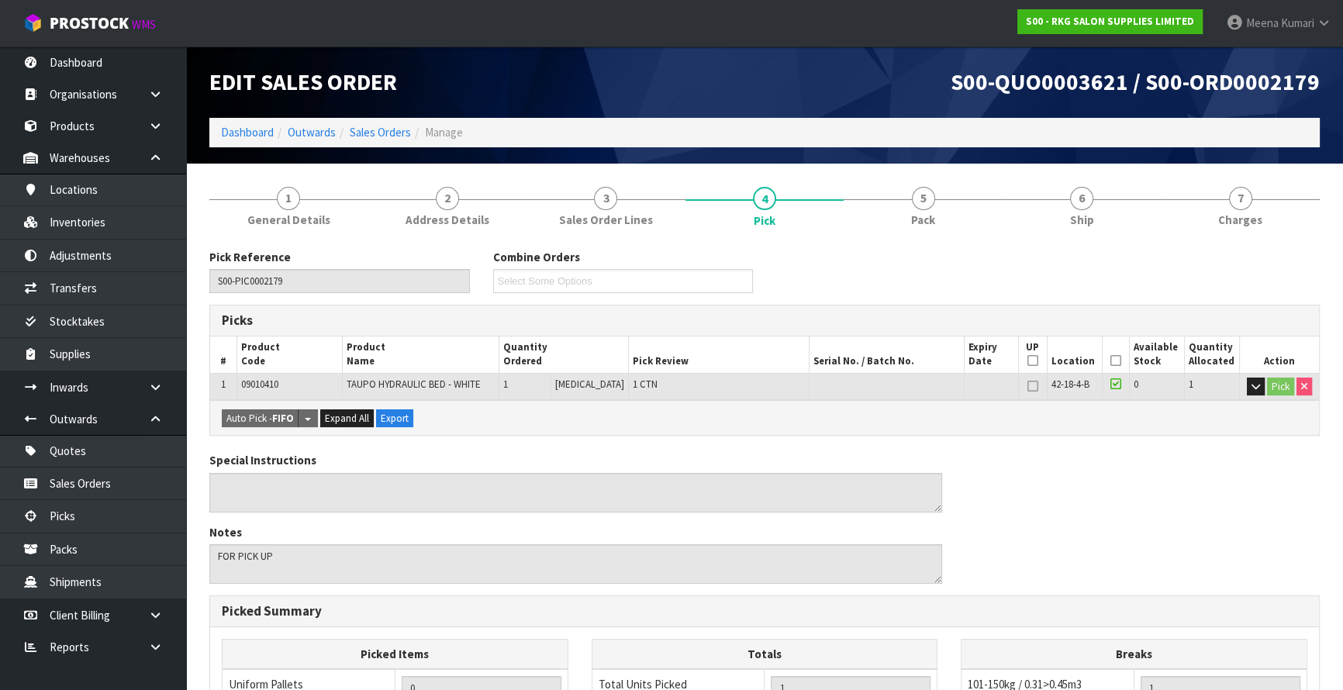
click at [262, 385] on span "09010410" at bounding box center [259, 384] width 37 height 13
copy span "09010410"
click at [158, 227] on link "Inventories" at bounding box center [93, 222] width 186 height 32
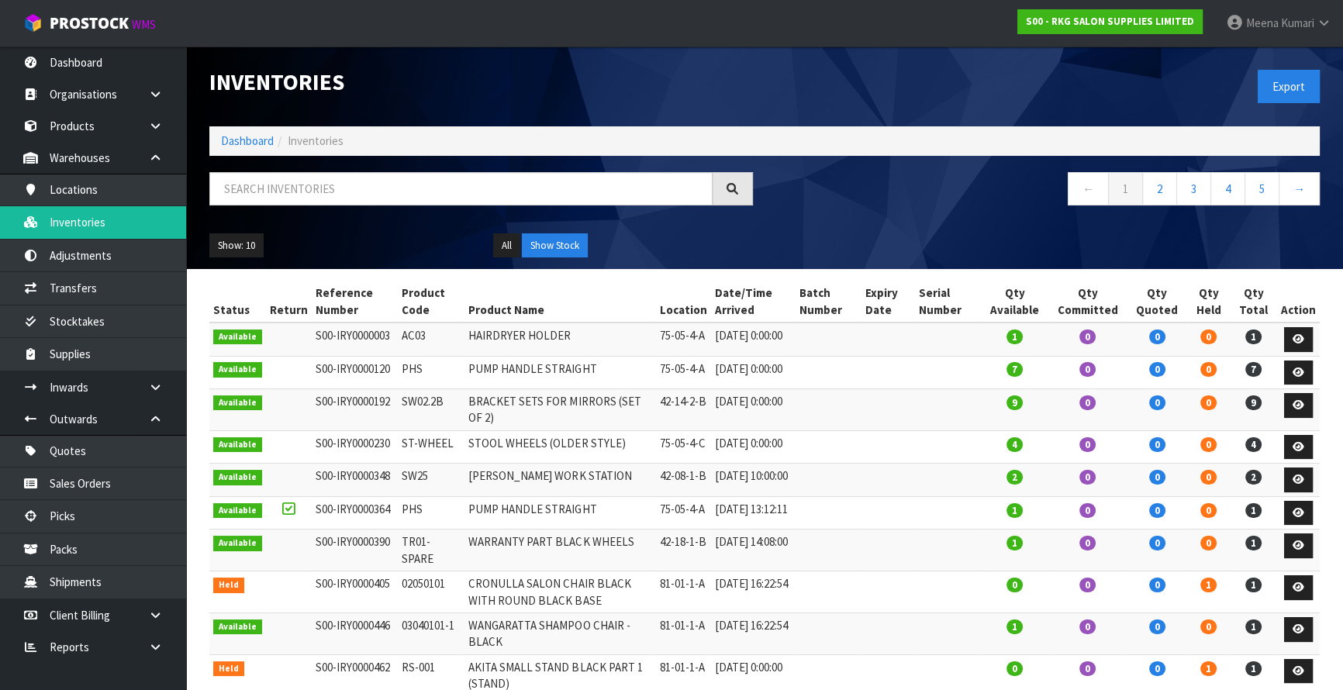
click at [232, 209] on div at bounding box center [481, 194] width 567 height 45
click at [242, 198] on input "text" at bounding box center [460, 188] width 503 height 33
paste input "09010410"
type input "09010410"
